Goal: Obtain resource: Download file/media

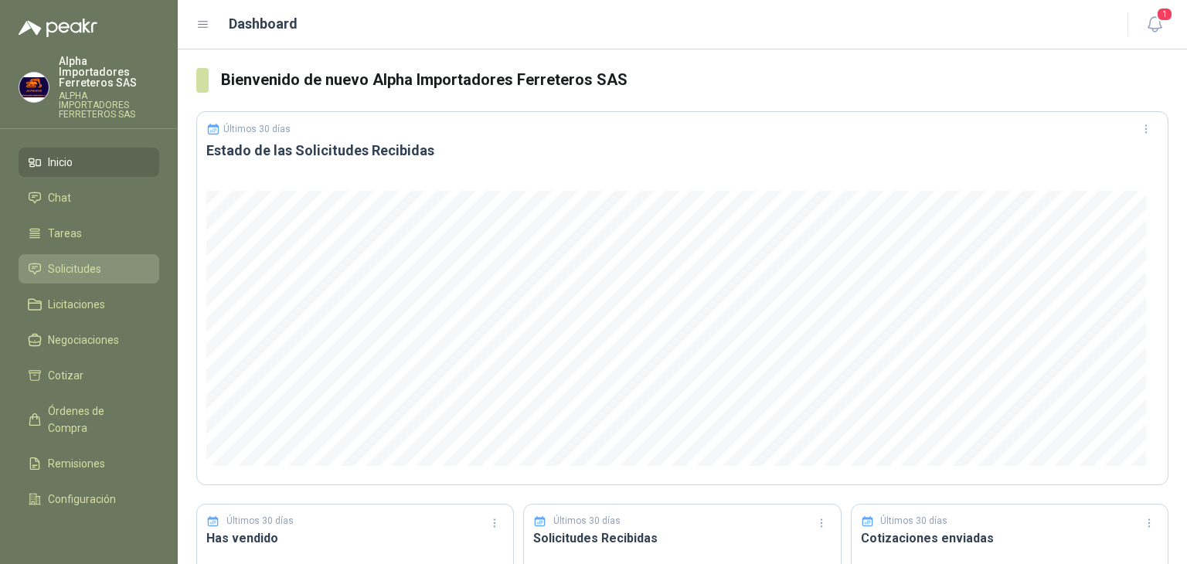
click at [56, 260] on span "Solicitudes" at bounding box center [74, 268] width 53 height 17
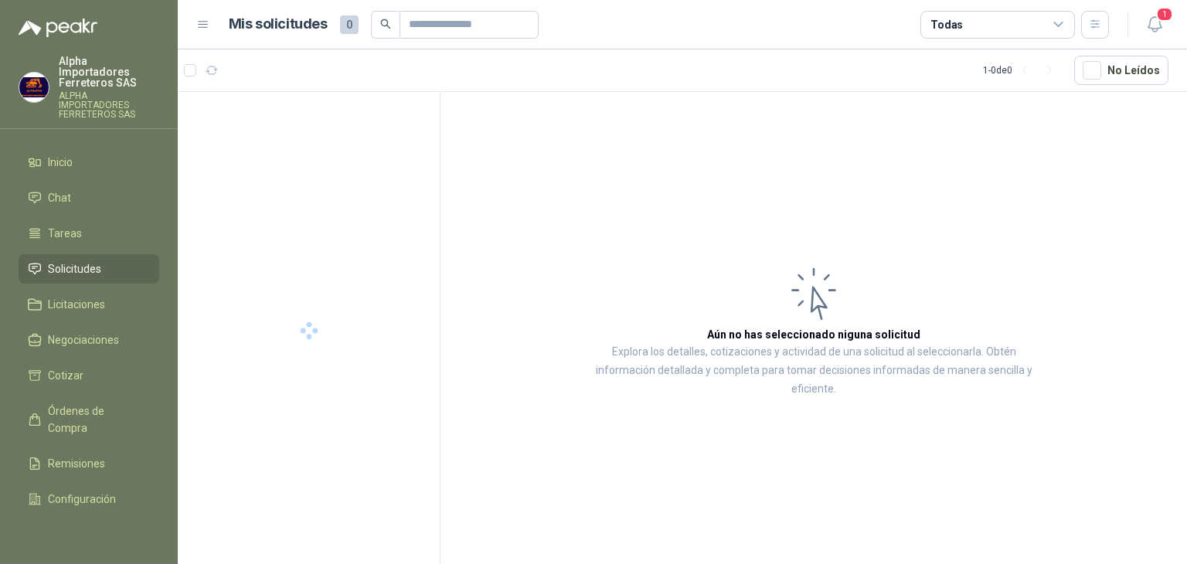
click at [963, 36] on div "Todas" at bounding box center [997, 25] width 155 height 28
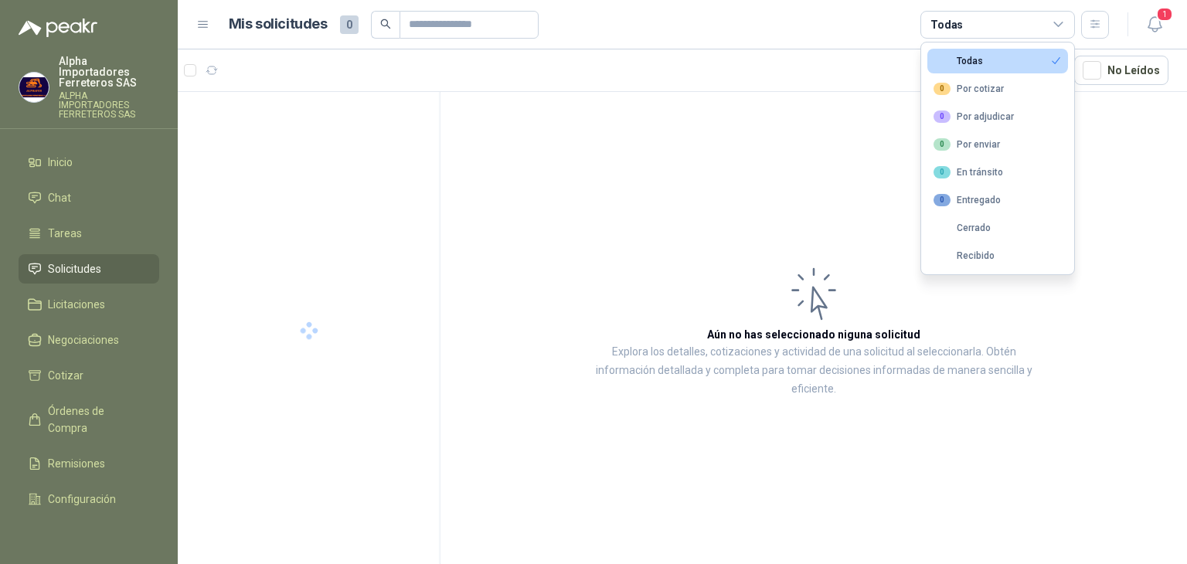
click at [866, 18] on article "Mis solicitudes 0 Todas" at bounding box center [669, 25] width 881 height 28
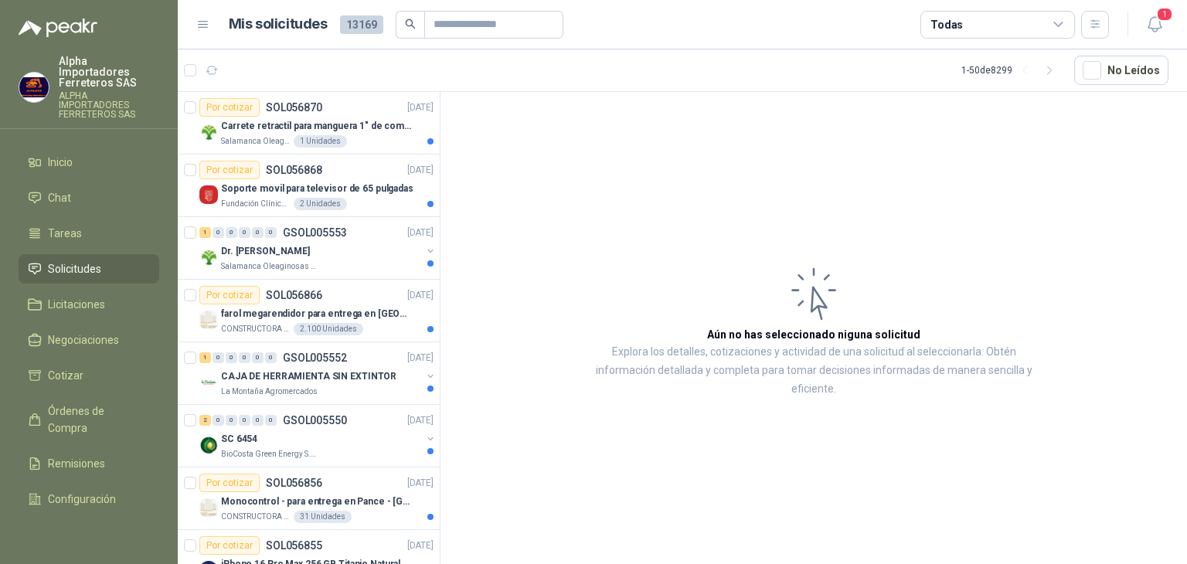
click at [946, 36] on div "Todas" at bounding box center [997, 25] width 155 height 28
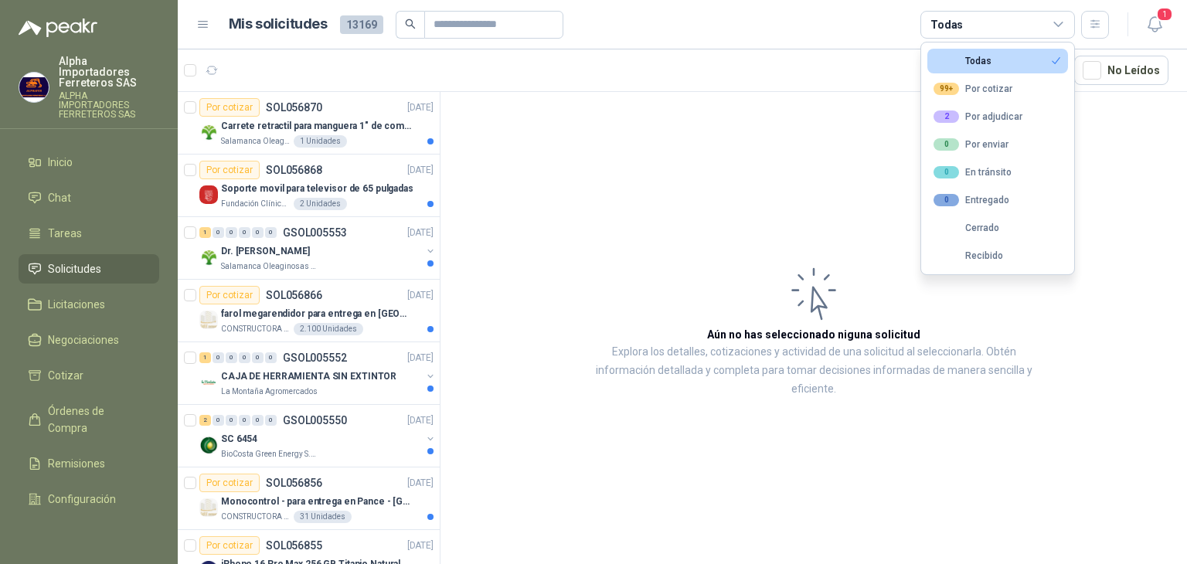
click at [807, 11] on article "Mis solicitudes 13169 Todas" at bounding box center [669, 25] width 881 height 28
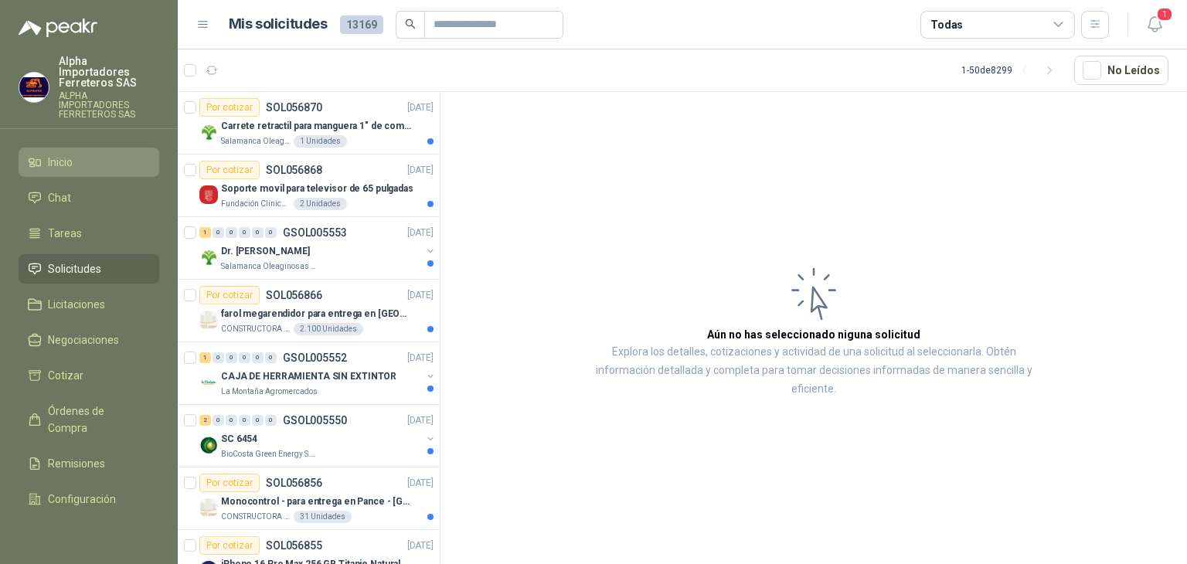
click at [50, 154] on span "Inicio" at bounding box center [60, 162] width 25 height 17
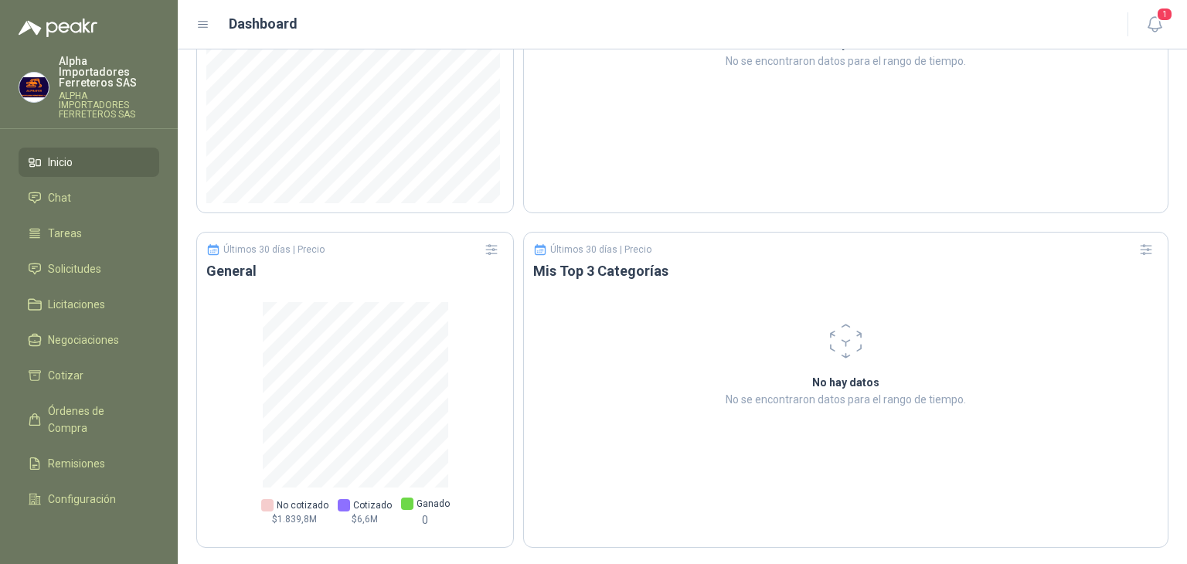
scroll to position [918, 0]
click at [99, 260] on span "Solicitudes" at bounding box center [74, 268] width 53 height 17
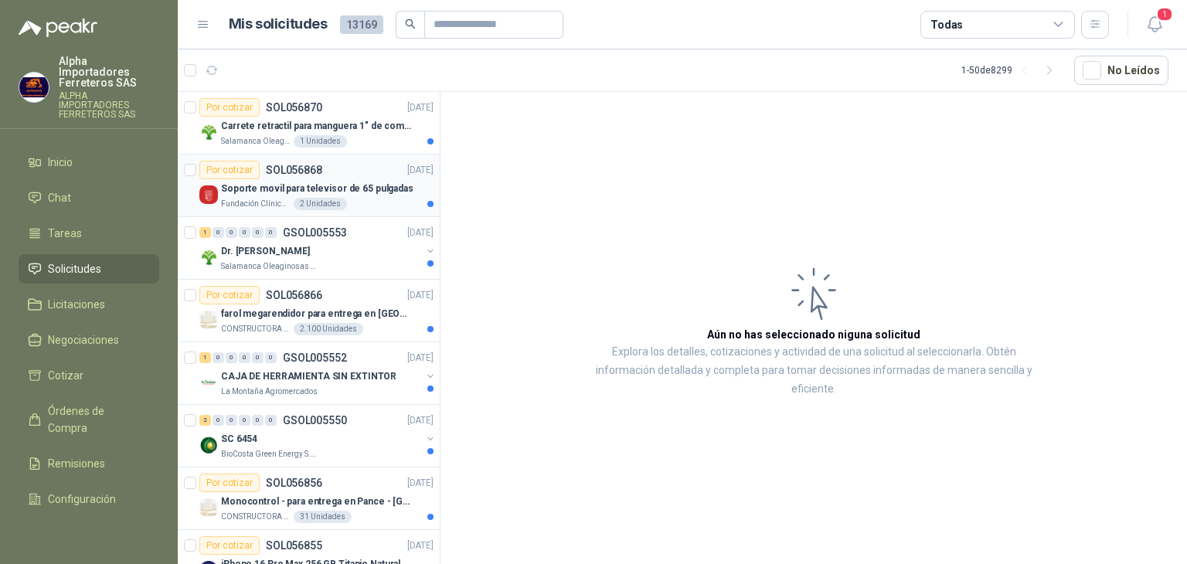
click at [352, 205] on div "Fundación Clínica Shaio 2 Unidades" at bounding box center [327, 204] width 212 height 12
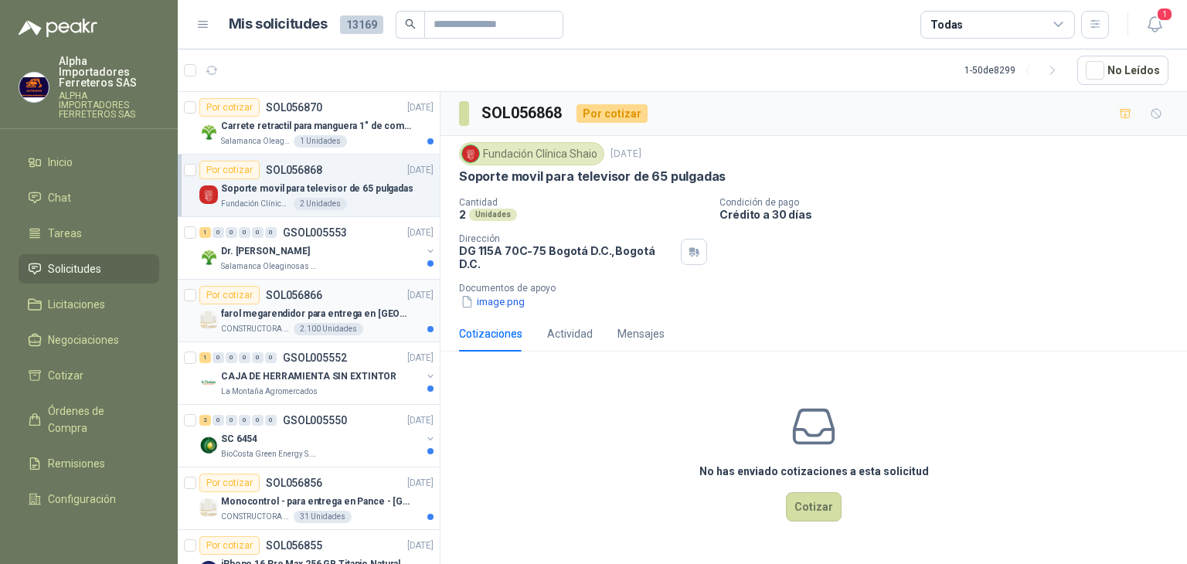
click at [375, 307] on p "farol megarendidor para entrega en [GEOGRAPHIC_DATA]" at bounding box center [317, 314] width 192 height 15
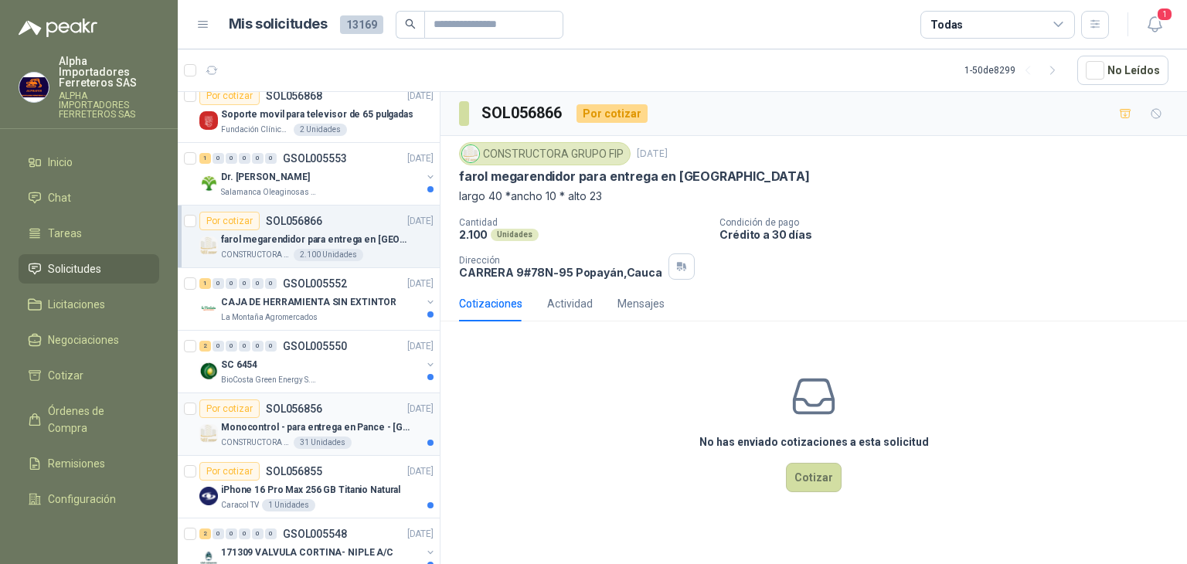
scroll to position [77, 0]
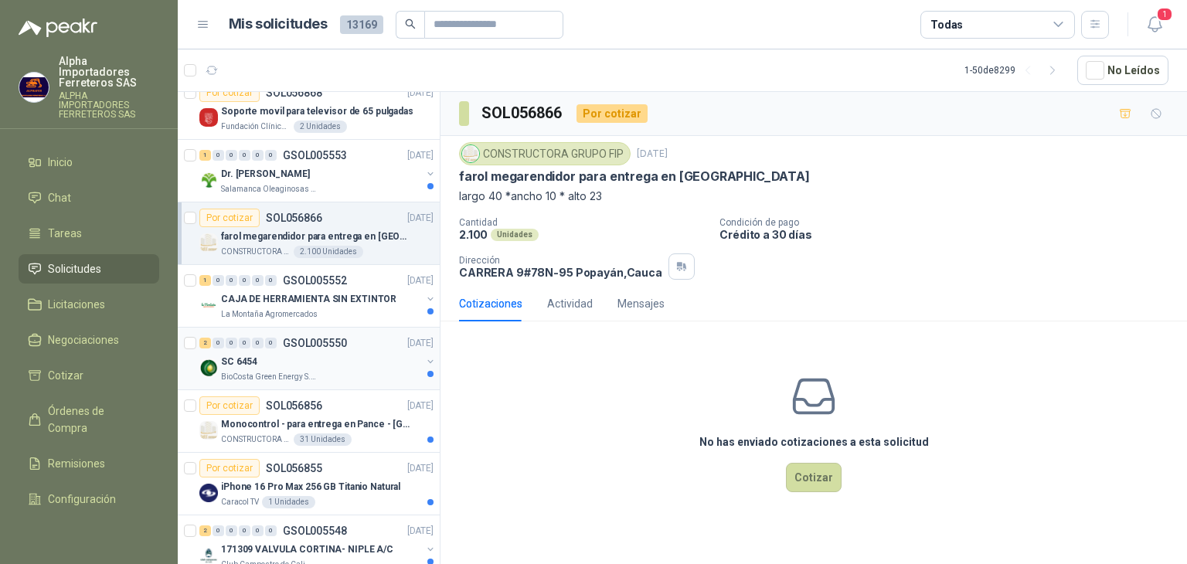
click at [349, 375] on div "BioCosta Green Energy S.A.S" at bounding box center [321, 377] width 200 height 12
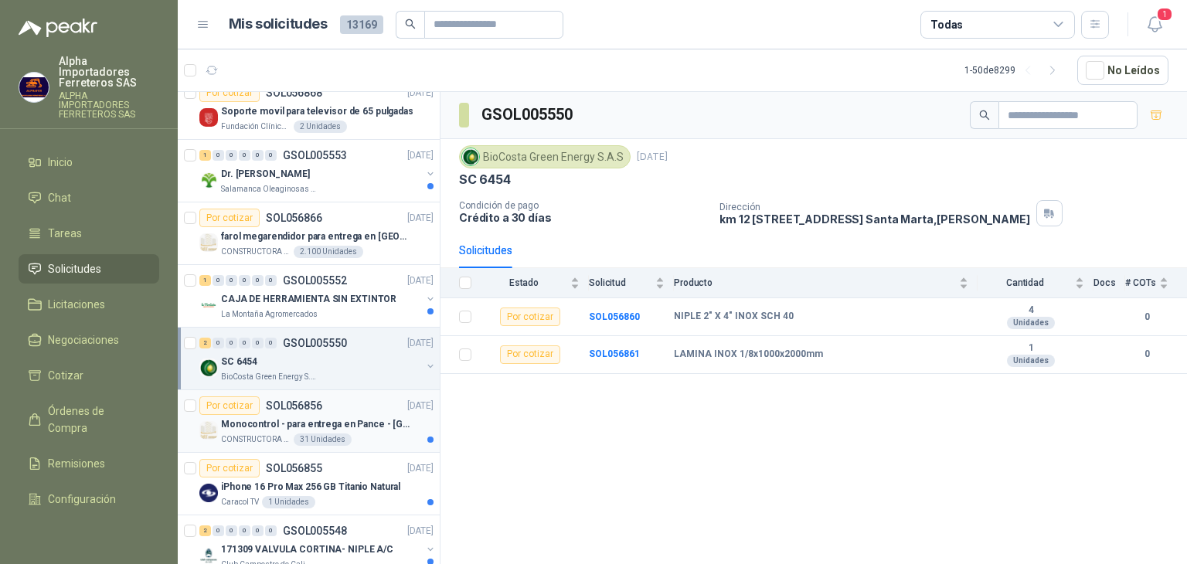
click at [382, 426] on p "Monocontrol - para entrega en Pance - [GEOGRAPHIC_DATA]" at bounding box center [317, 424] width 192 height 15
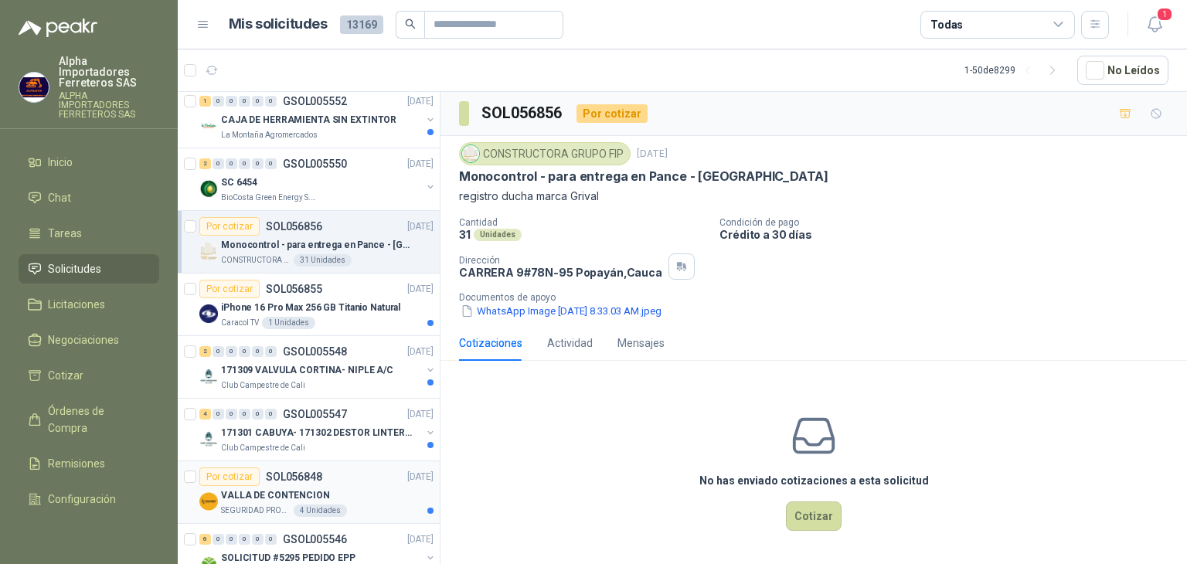
scroll to position [309, 0]
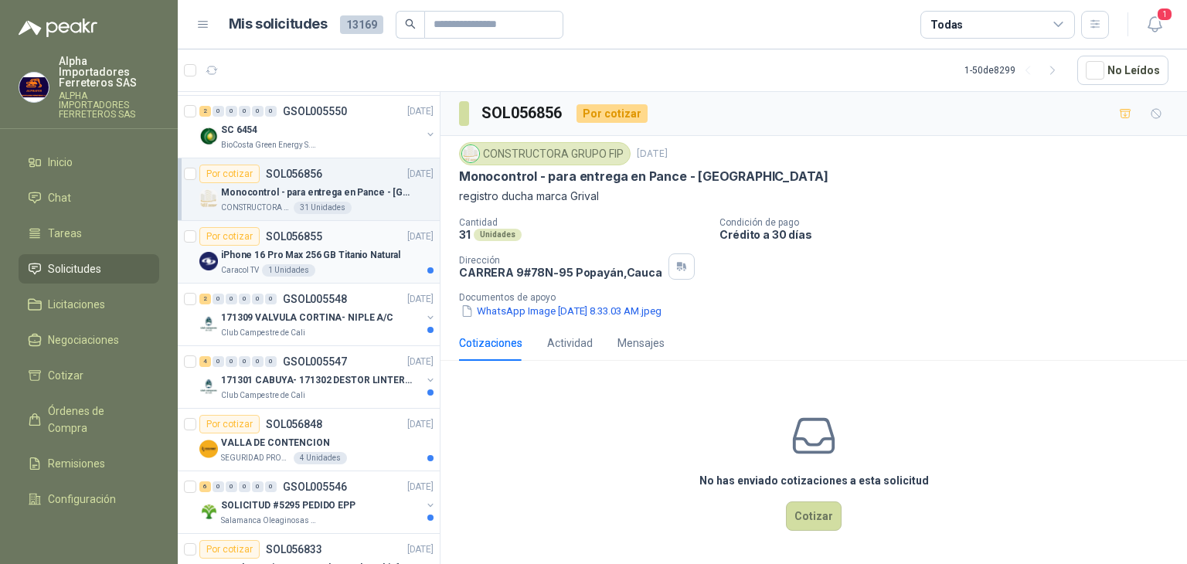
click at [359, 260] on div "iPhone 16 Pro Max 256 GB Titanio Natural" at bounding box center [327, 255] width 212 height 19
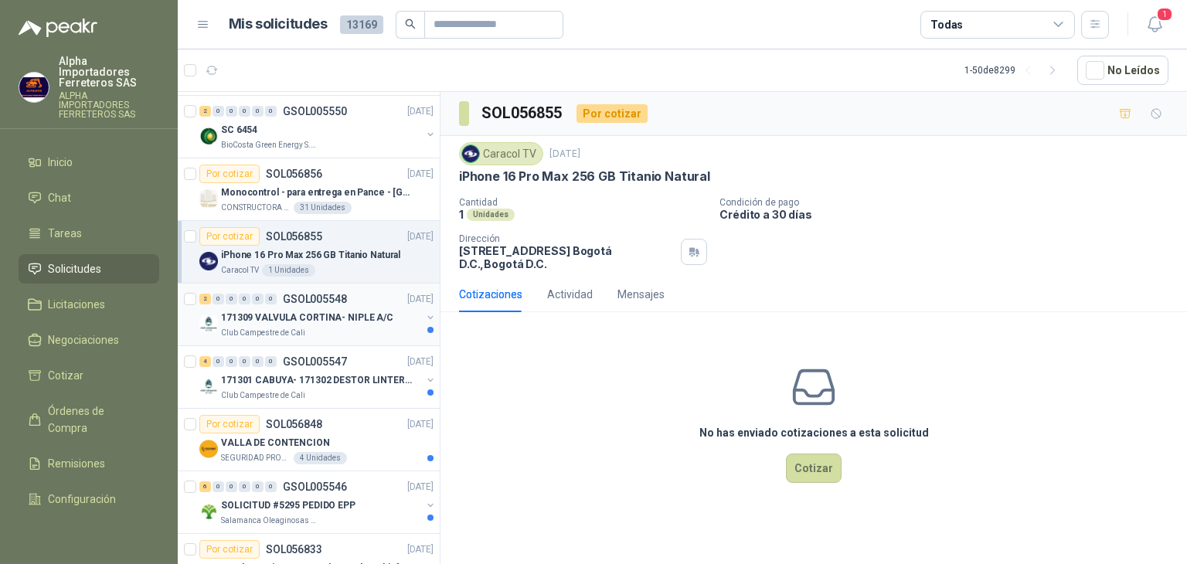
click at [383, 318] on div "171309 VALVULA CORTINA- NIPLE A/C" at bounding box center [321, 317] width 200 height 19
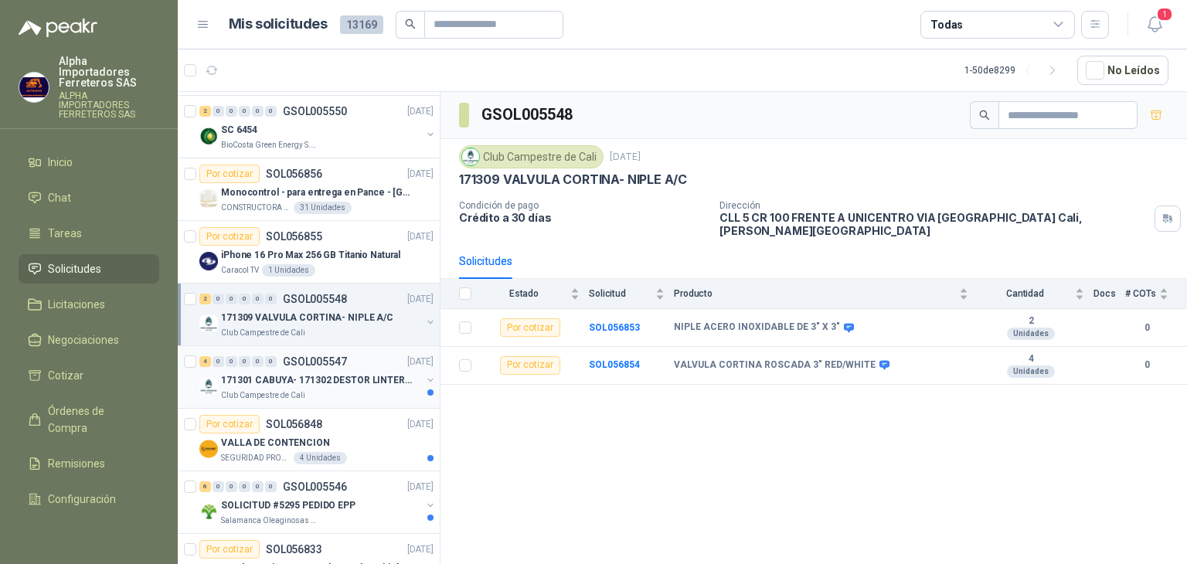
click at [382, 382] on p "171301 CABUYA- 171302 DESTOR LINTER- 171305 PINZA" at bounding box center [317, 380] width 192 height 15
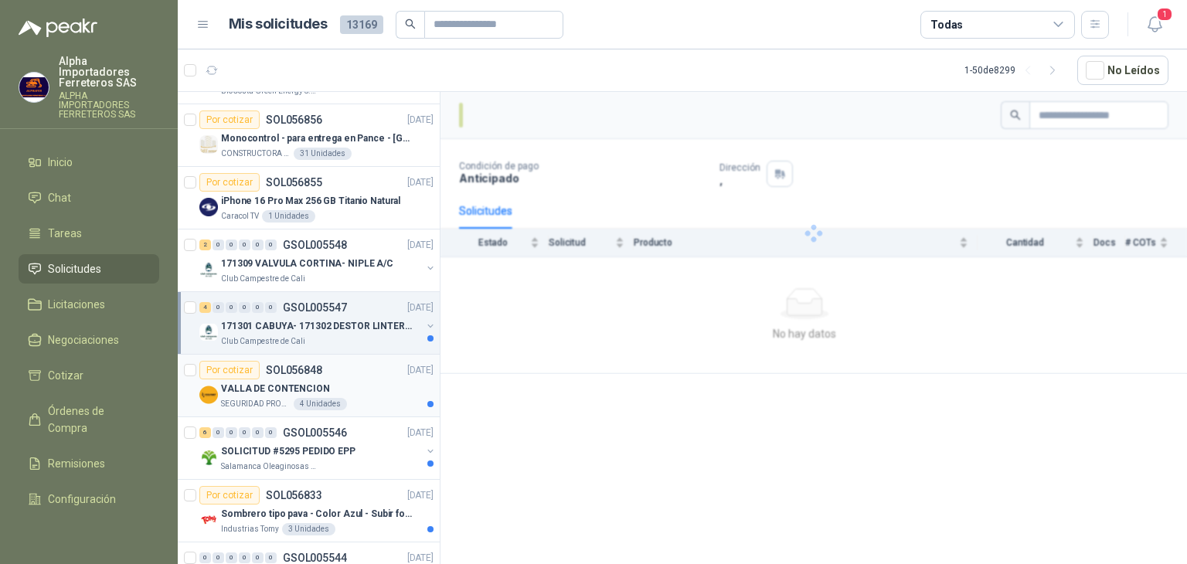
scroll to position [386, 0]
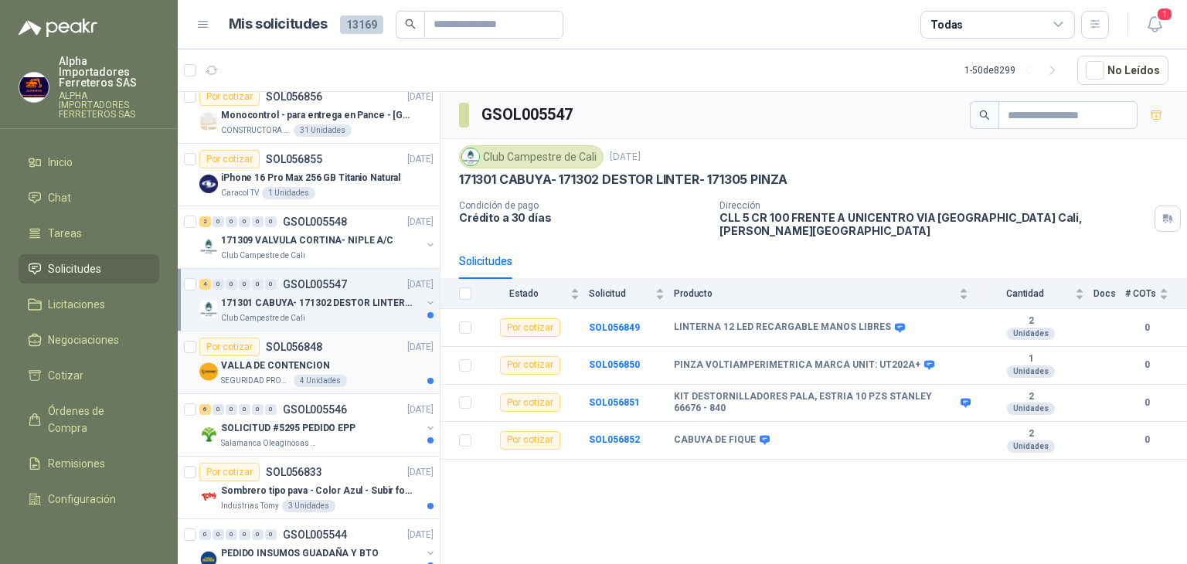
click at [338, 343] on div "Por cotizar SOL056848 [DATE]" at bounding box center [316, 347] width 234 height 19
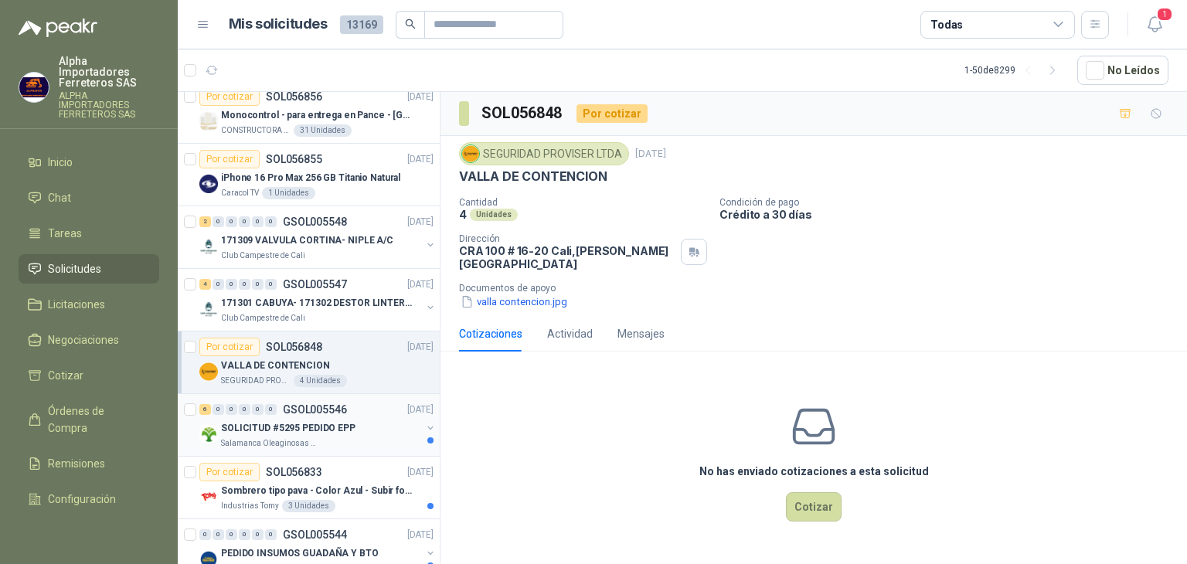
scroll to position [464, 0]
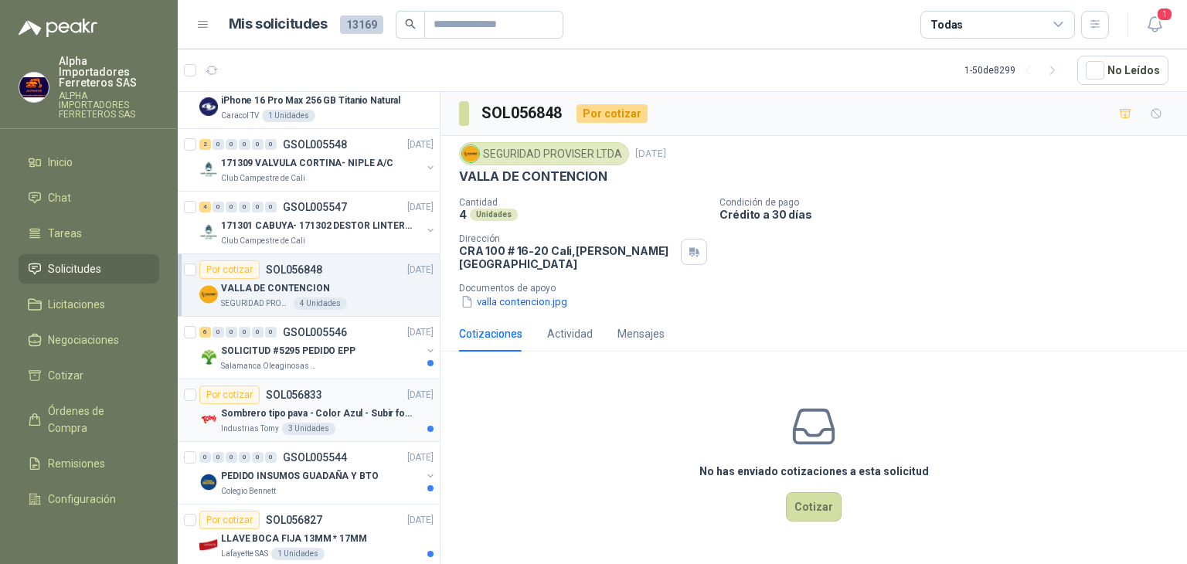
click at [364, 406] on p "Sombrero tipo pava - Color Azul - Subir foto" at bounding box center [317, 413] width 192 height 15
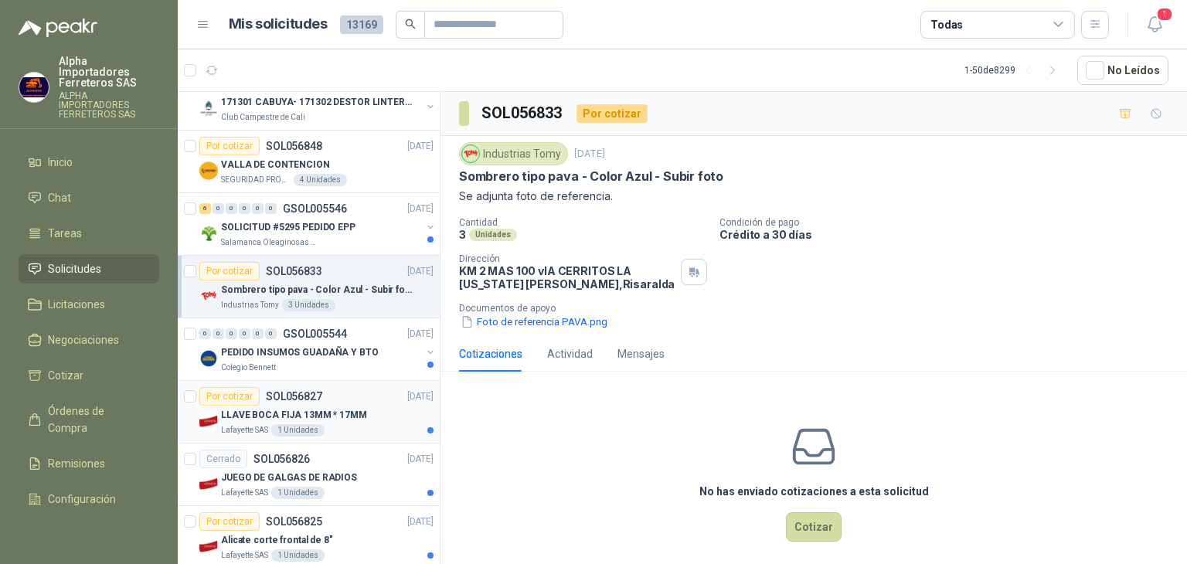
scroll to position [618, 0]
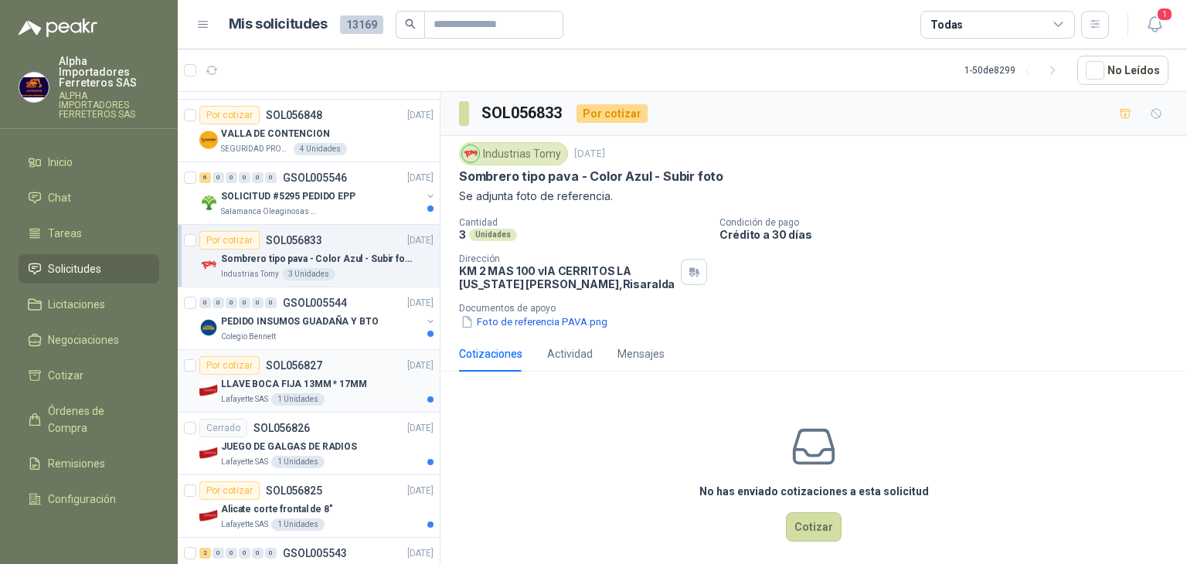
click at [368, 383] on div "LLAVE BOCA FIJA 13MM * 17MM" at bounding box center [327, 384] width 212 height 19
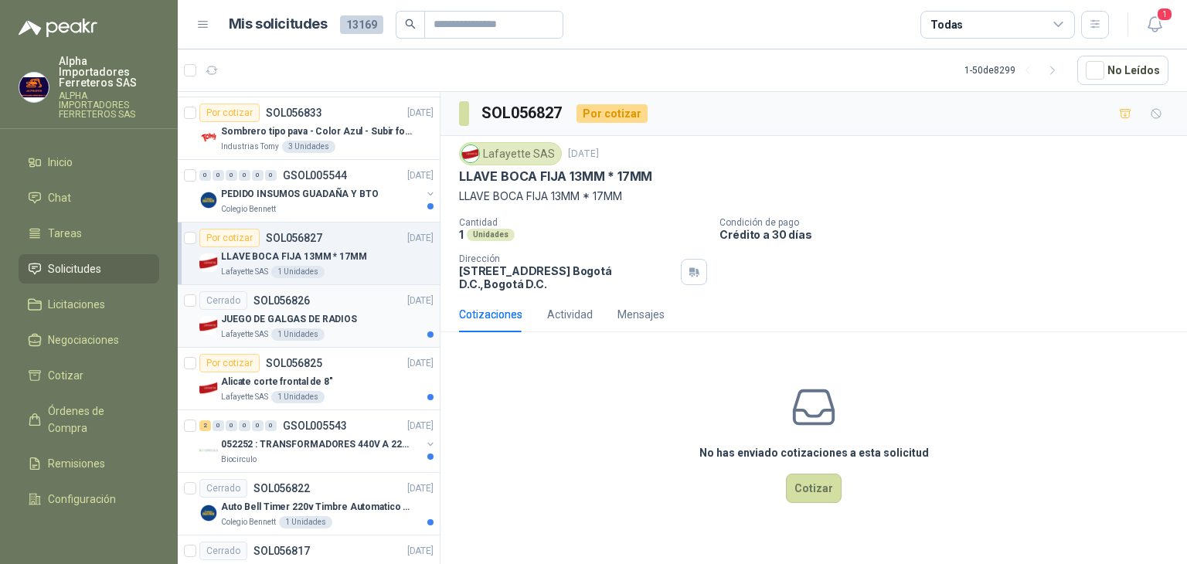
scroll to position [850, 0]
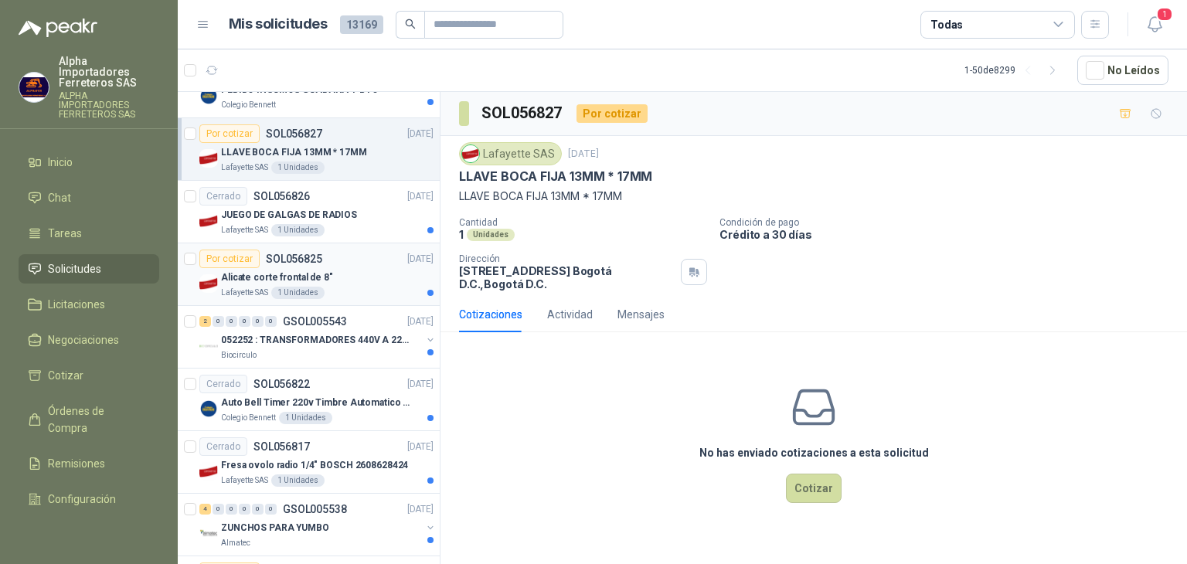
click at [331, 281] on div "Alicate corte frontal de 8"" at bounding box center [327, 277] width 212 height 19
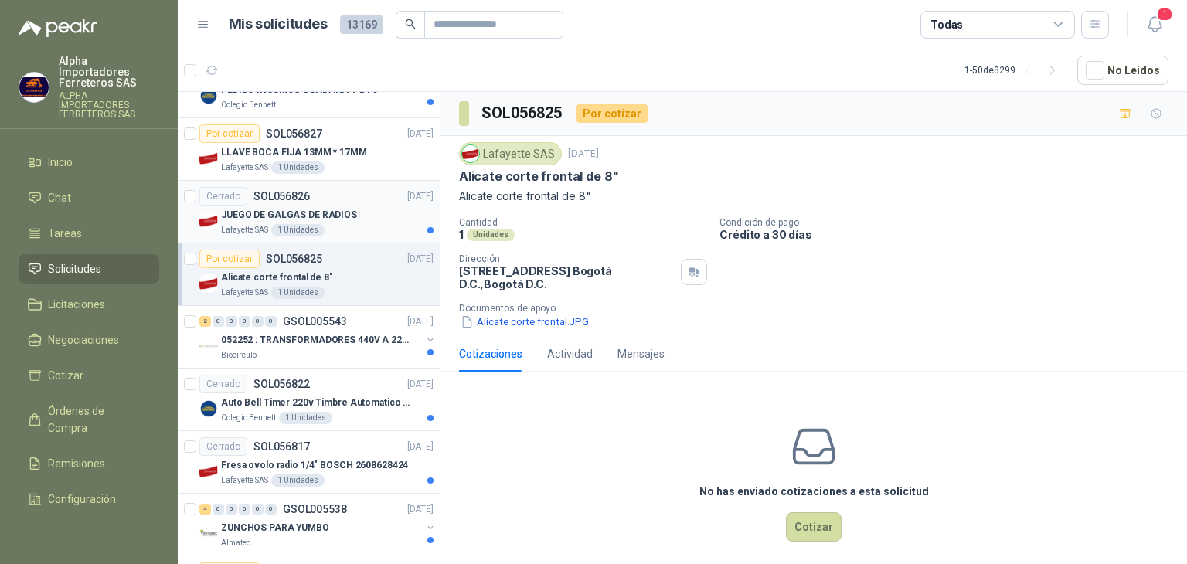
click at [376, 224] on div "Lafayette SAS 1 Unidades" at bounding box center [327, 230] width 212 height 12
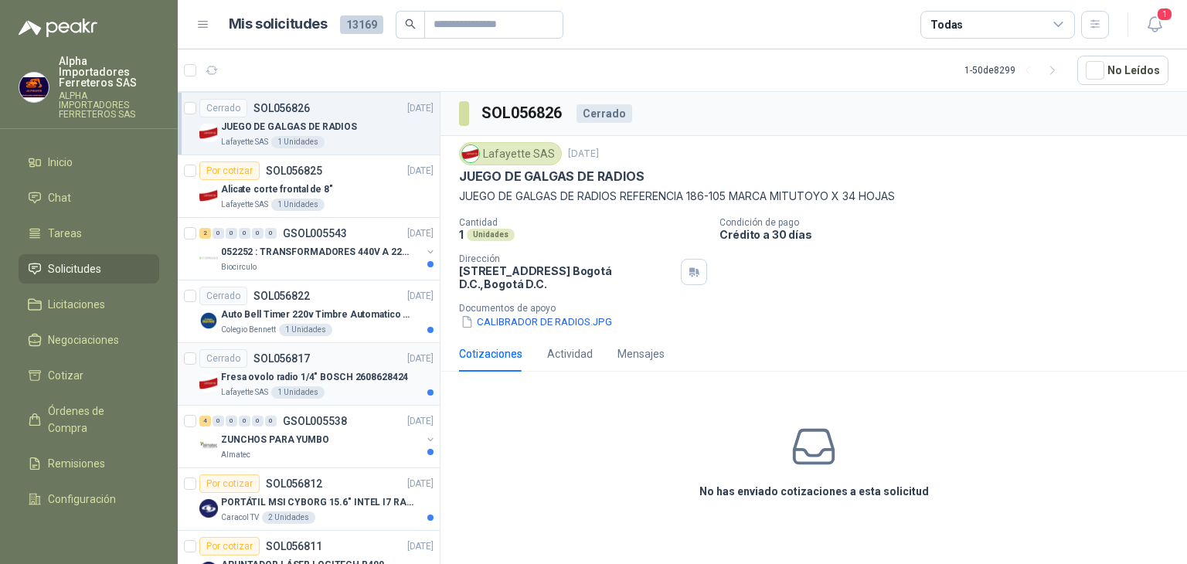
scroll to position [1004, 0]
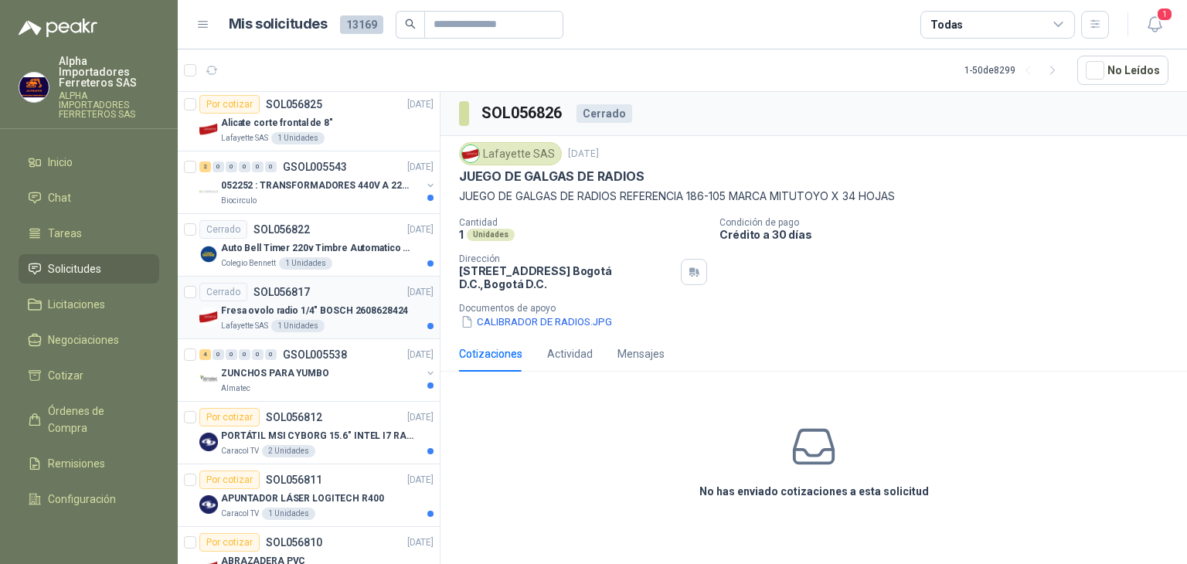
click at [356, 311] on p "Fresa ovolo radio 1/4" BOSCH 2608628424" at bounding box center [314, 311] width 187 height 15
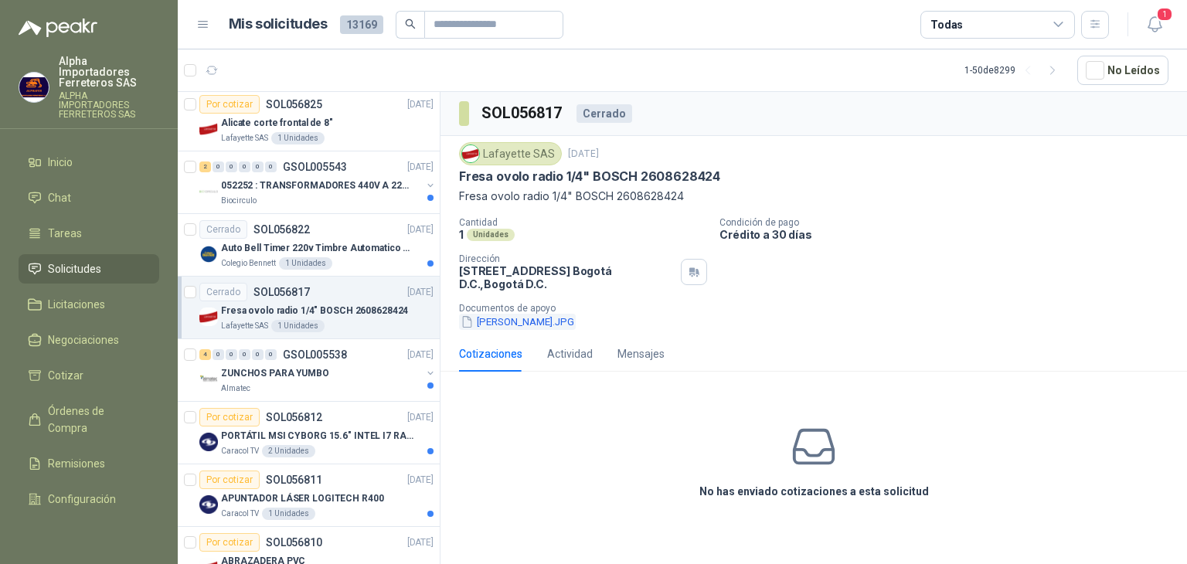
click at [501, 322] on button "[PERSON_NAME].JPG" at bounding box center [517, 322] width 117 height 16
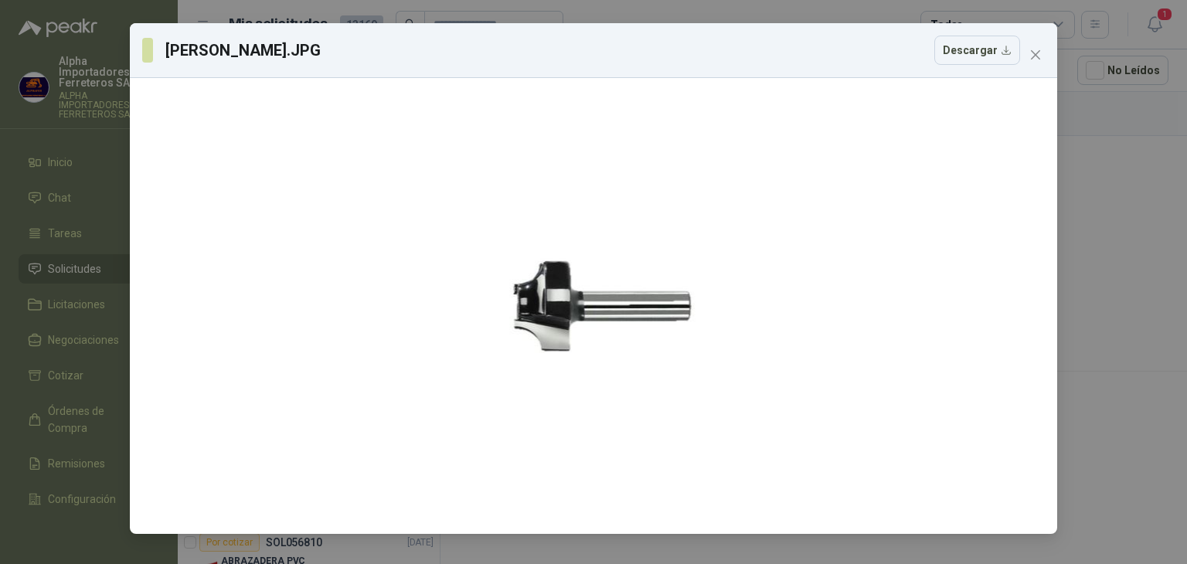
click at [1047, 68] on div "[PERSON_NAME].JPG Descargar" at bounding box center [593, 50] width 927 height 55
click at [1042, 66] on button "Close" at bounding box center [1035, 54] width 25 height 25
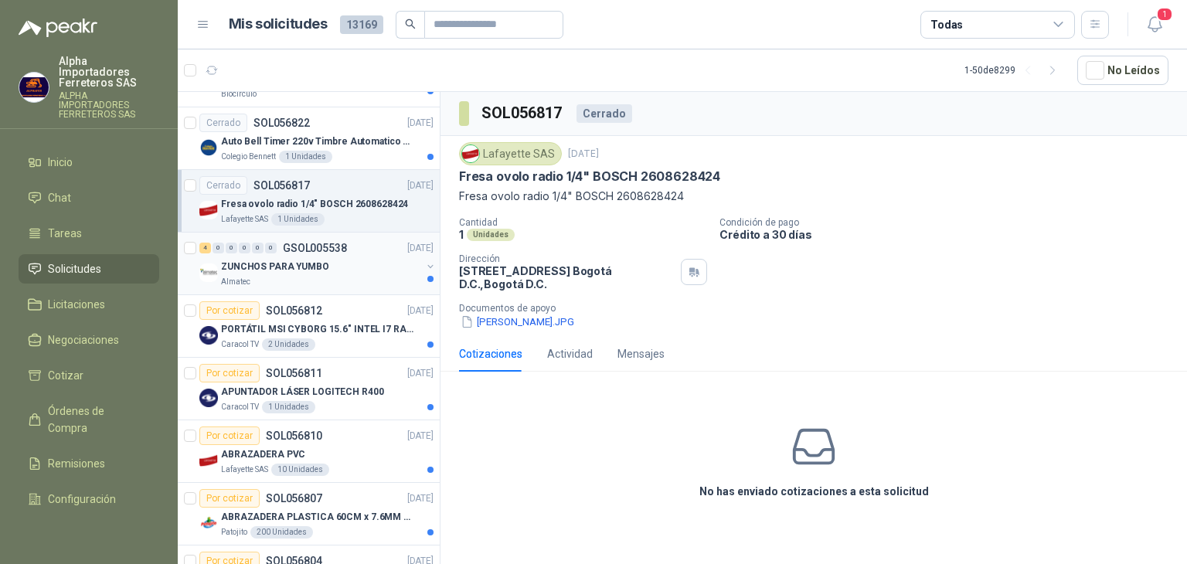
scroll to position [1159, 0]
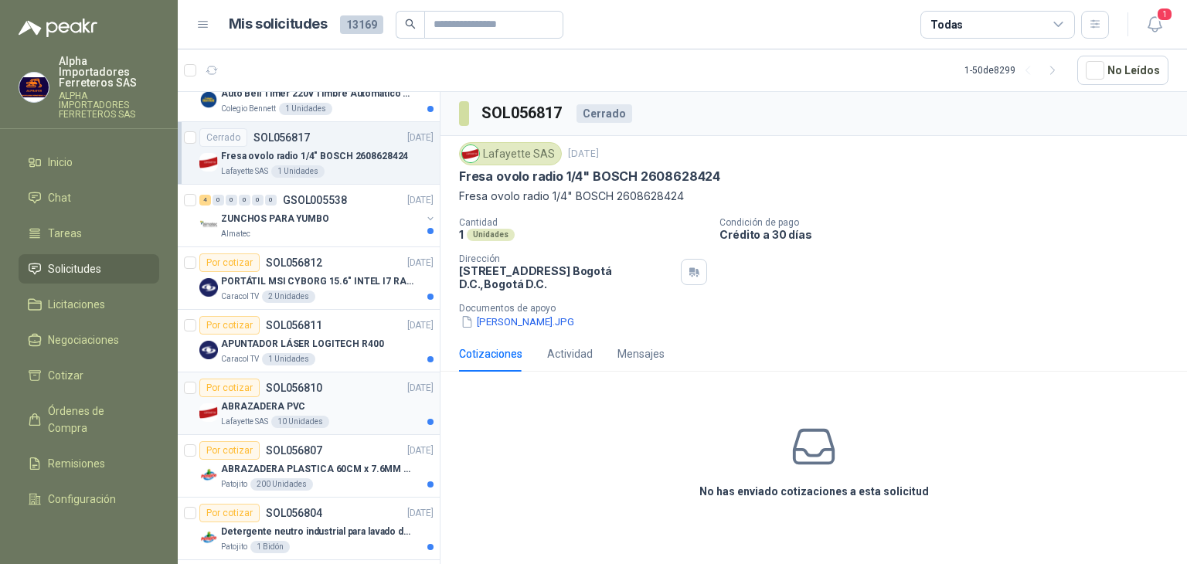
click at [319, 404] on div "ABRAZADERA PVC" at bounding box center [327, 406] width 212 height 19
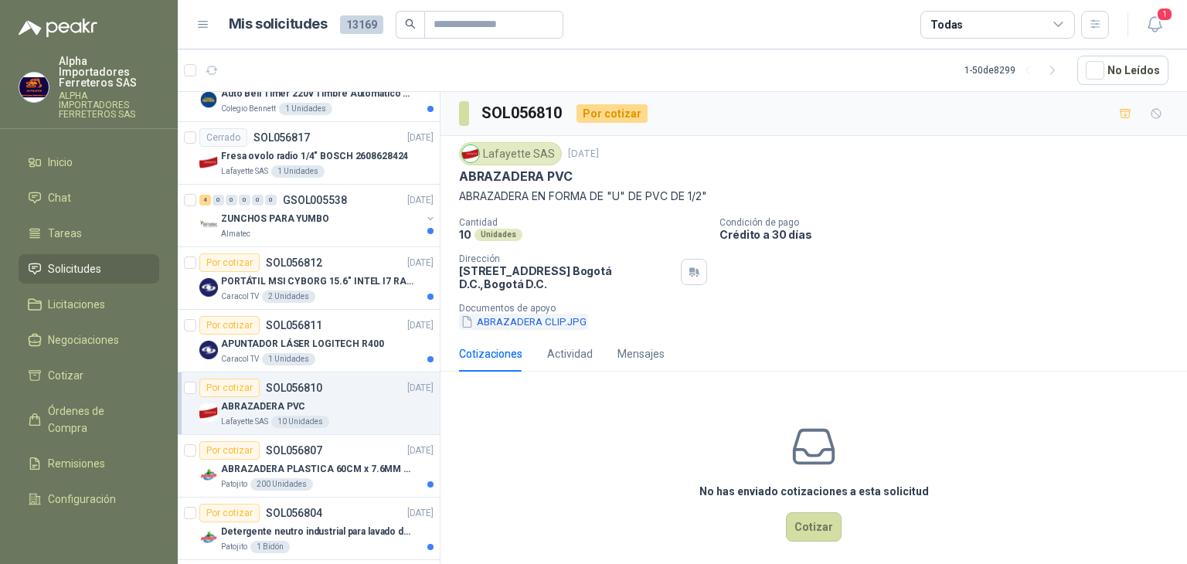
click at [519, 322] on button "ABRAZADERA CLIP.JPG" at bounding box center [523, 322] width 129 height 16
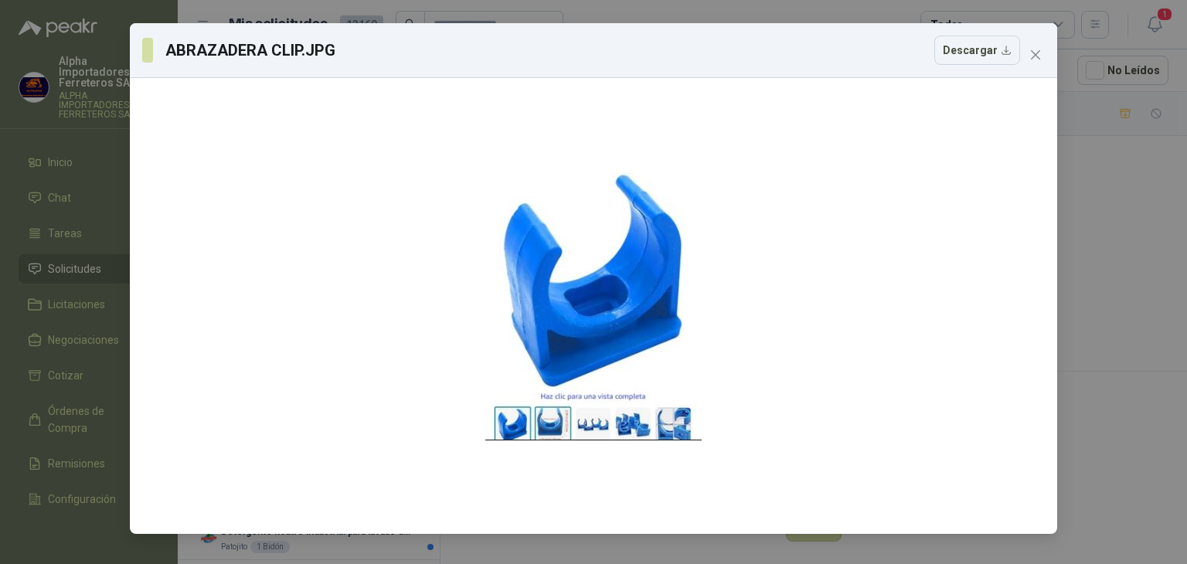
click at [1138, 294] on div "ABRAZADERA CLIP.JPG Descargar" at bounding box center [593, 282] width 1187 height 564
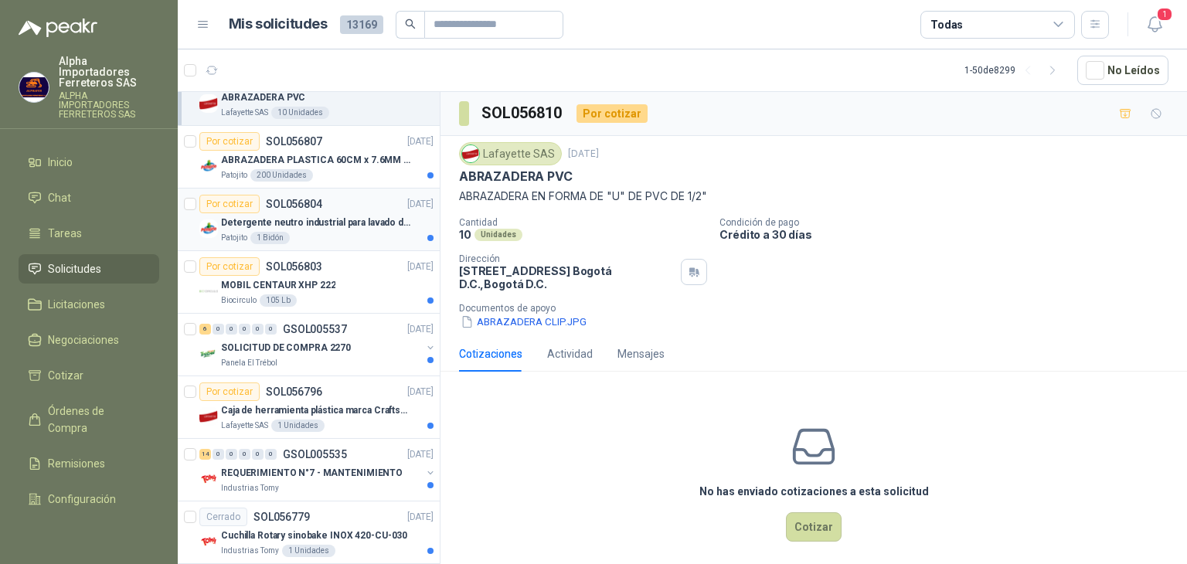
scroll to position [1622, 0]
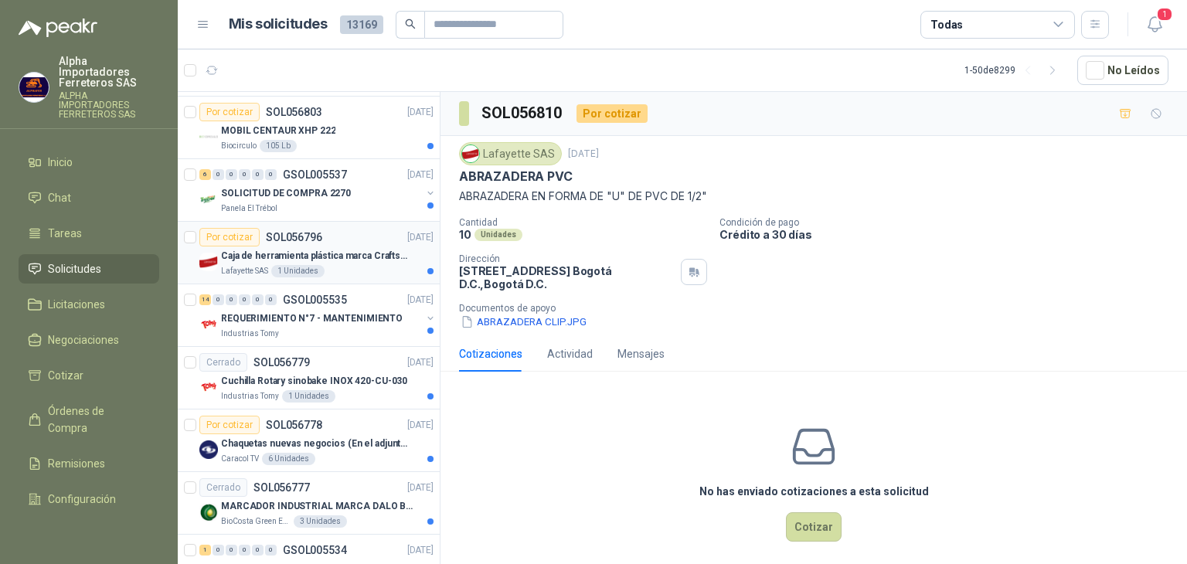
click at [362, 265] on div "Lafayette SAS 1 Unidades" at bounding box center [327, 271] width 212 height 12
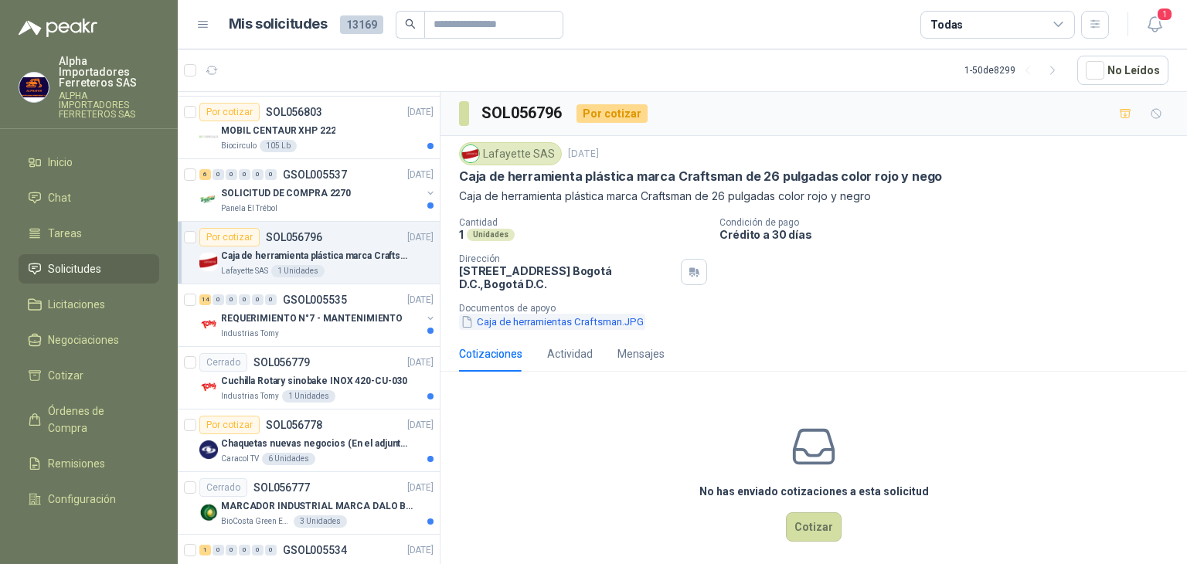
click at [562, 324] on button "Caja de herramientas Craftsman.JPG" at bounding box center [552, 322] width 186 height 16
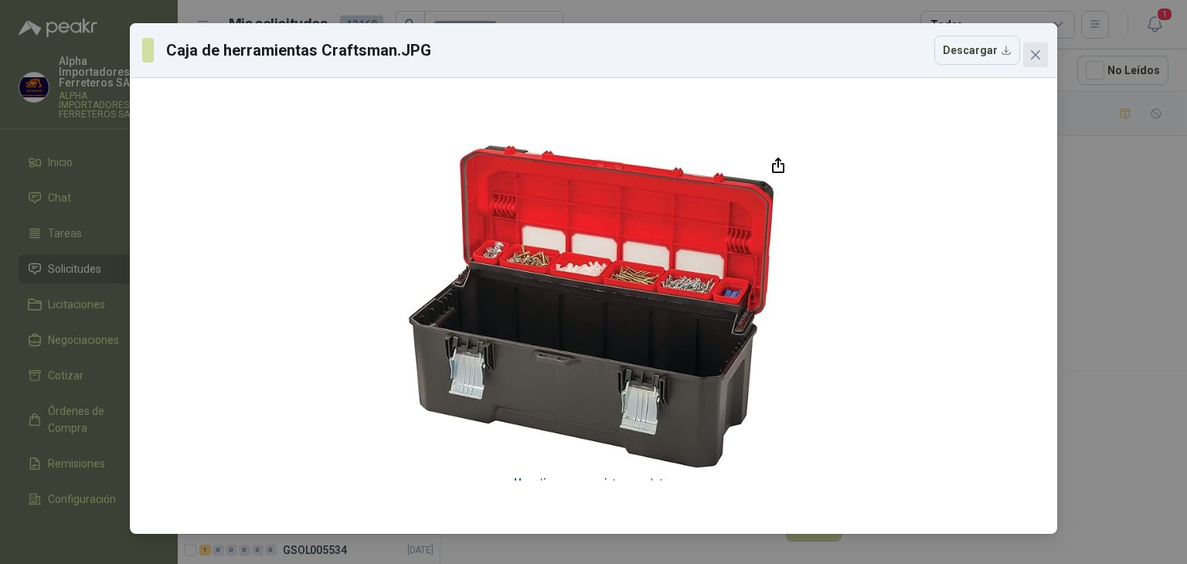
click at [1037, 59] on icon "close" at bounding box center [1035, 55] width 12 height 12
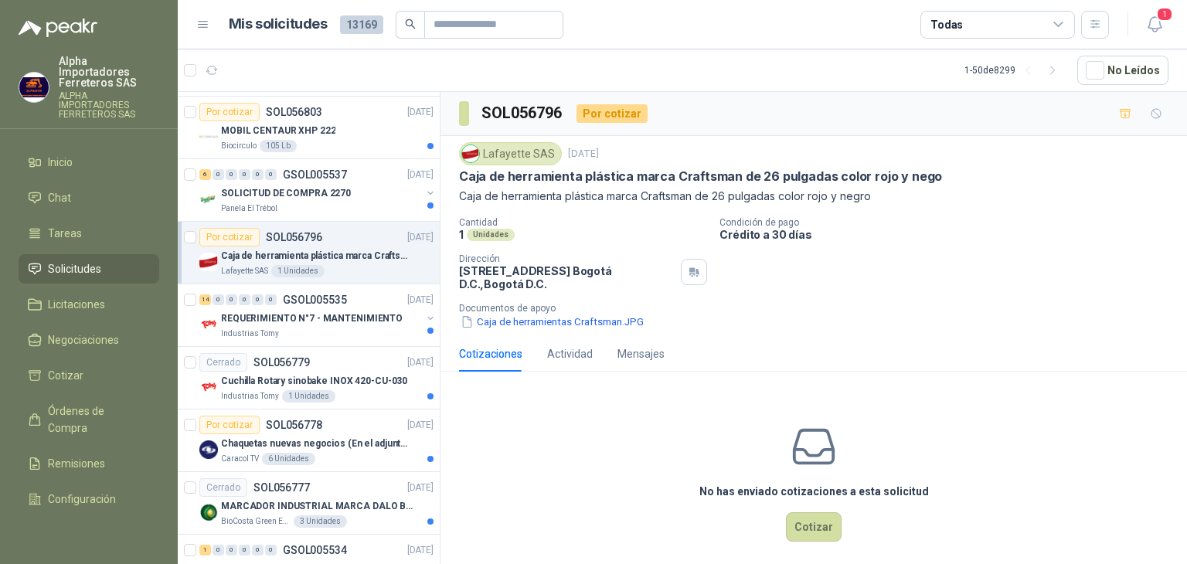
click at [618, 270] on p "[STREET_ADDRESS] , [GEOGRAPHIC_DATA] D.C." at bounding box center [567, 277] width 216 height 26
click at [605, 322] on button "Caja de herramientas Craftsman.JPG" at bounding box center [552, 322] width 186 height 16
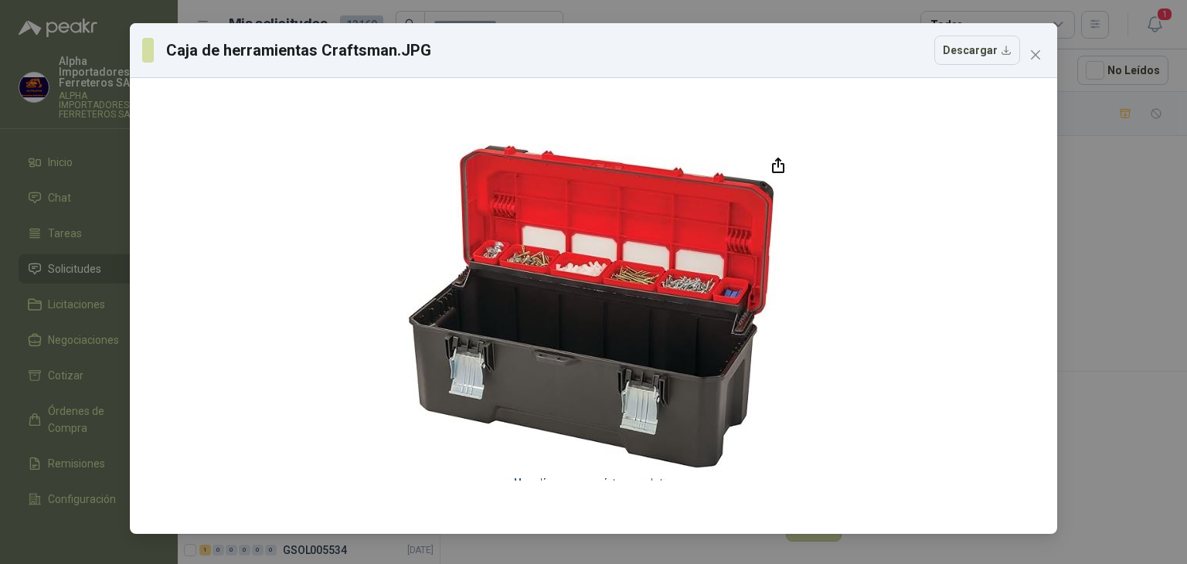
click at [1093, 244] on div "Caja de herramientas Craftsman.JPG Descargar" at bounding box center [593, 282] width 1187 height 564
